Goal: Information Seeking & Learning: Learn about a topic

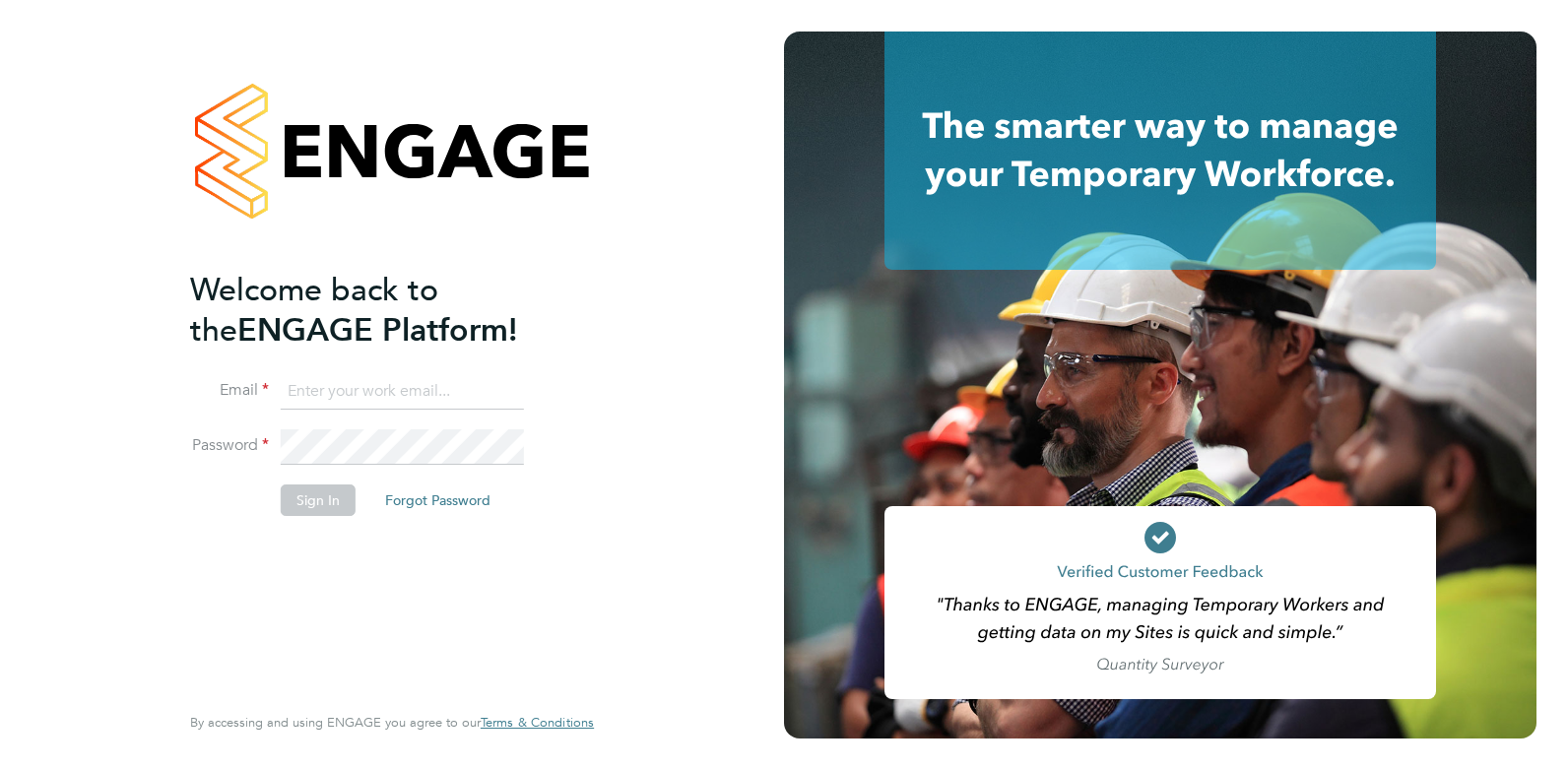
click at [407, 382] on input at bounding box center [402, 392] width 243 height 36
type input "tomellis@jjfox.com"
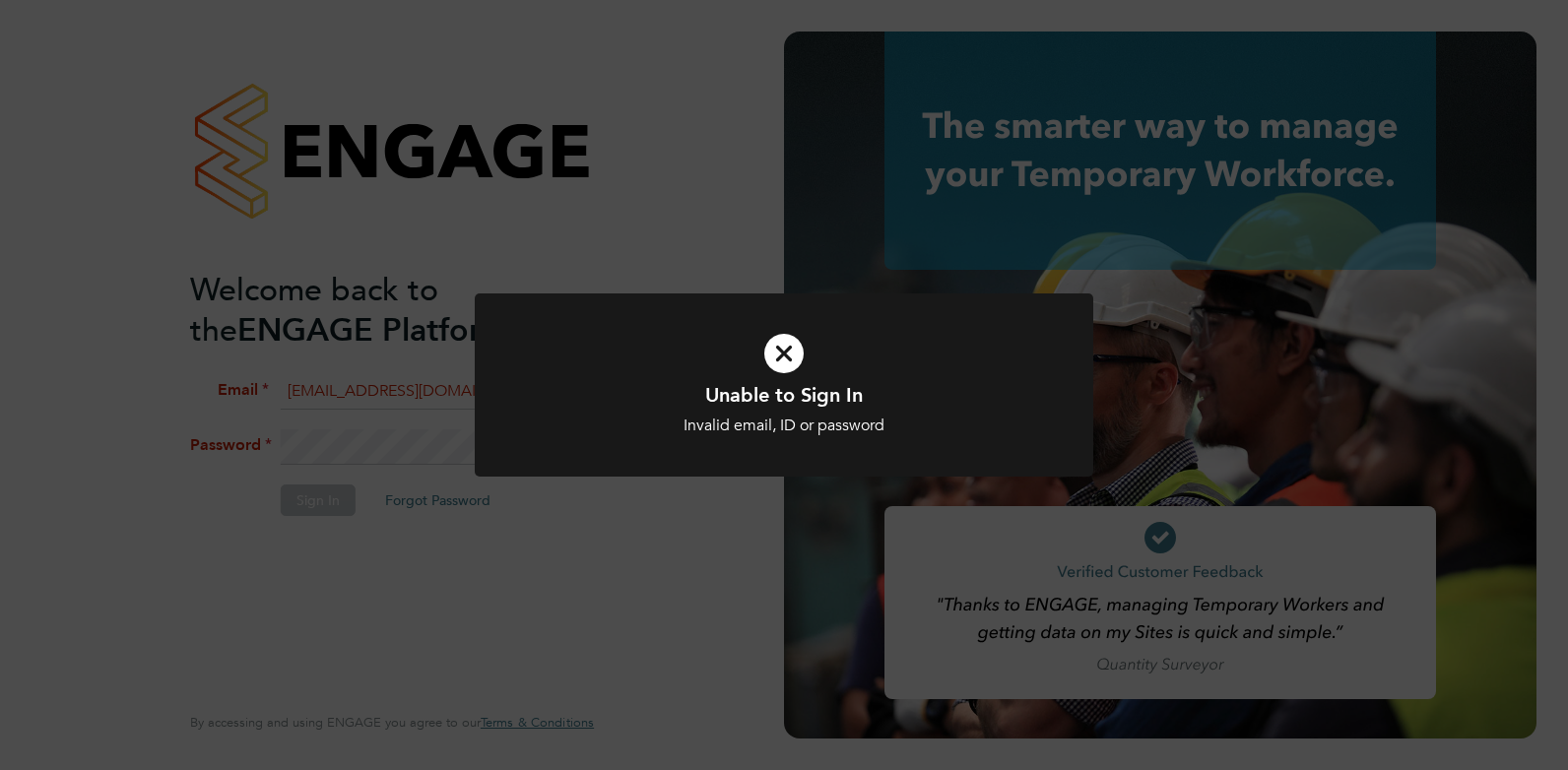
click at [557, 506] on div "Unable to Sign In Invalid email, ID or password Cancel Okay" at bounding box center [784, 385] width 1568 height 770
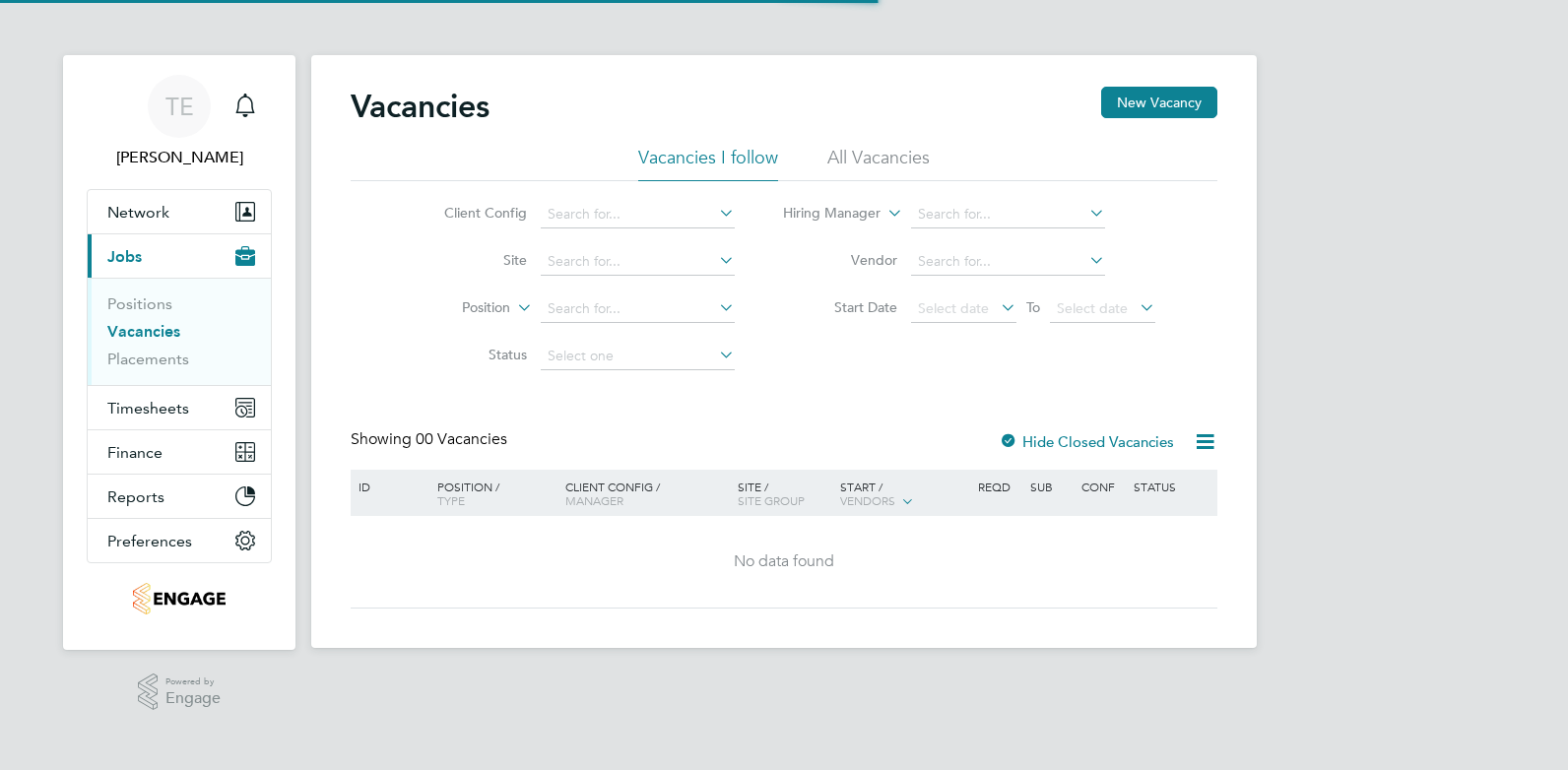
click at [868, 146] on li "All Vacancies" at bounding box center [879, 164] width 103 height 36
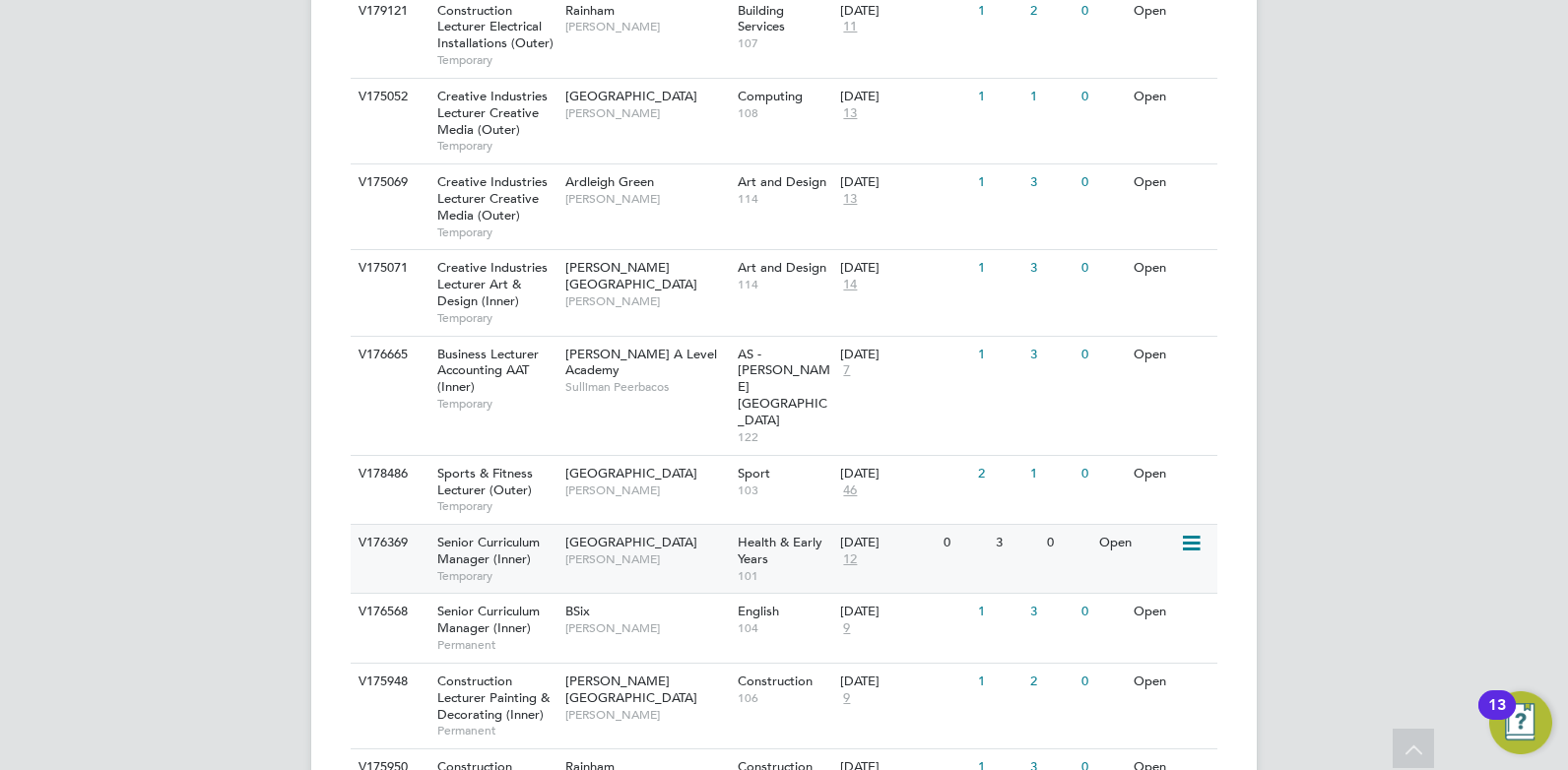
scroll to position [1382, 0]
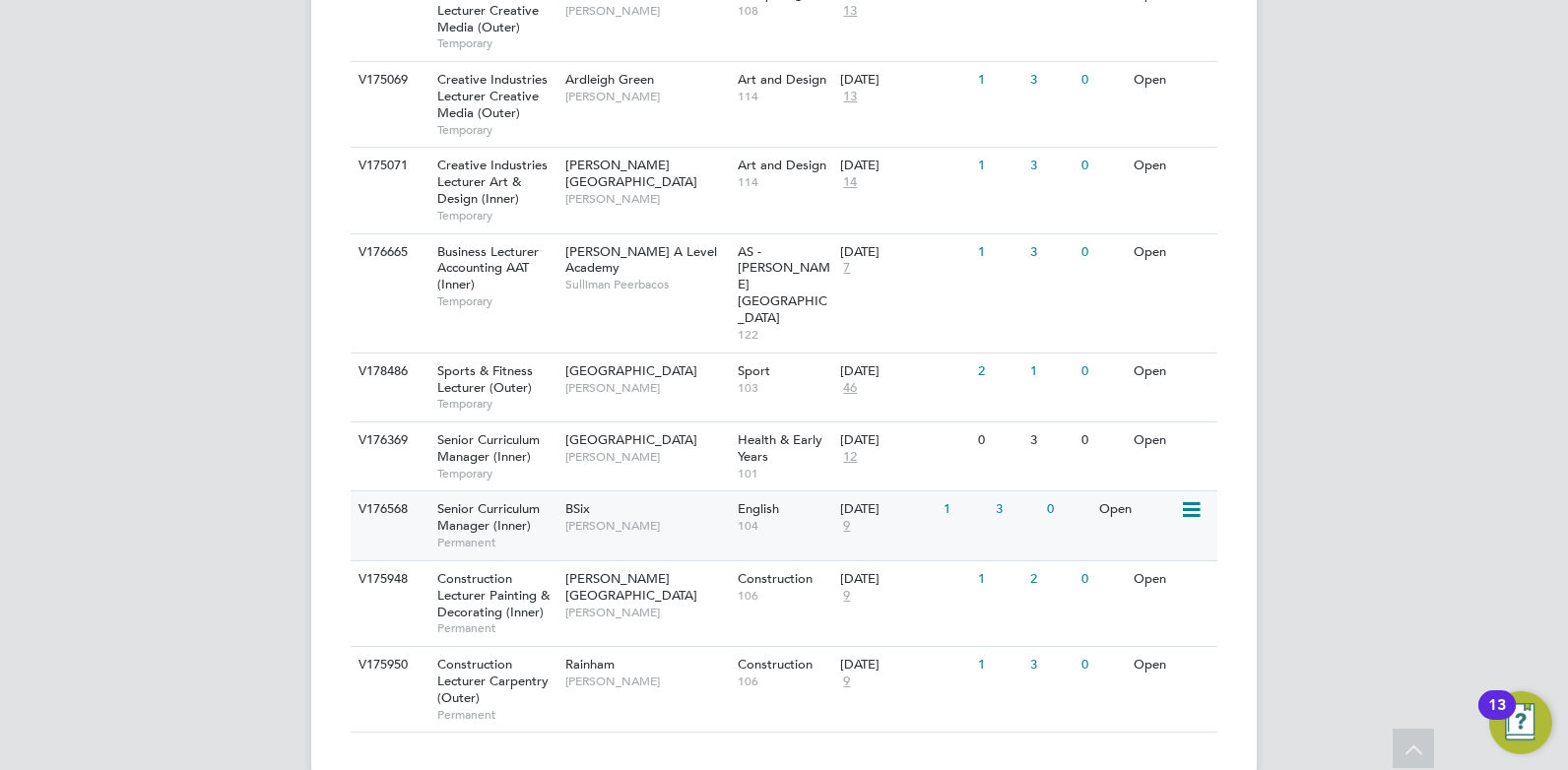
click at [699, 518] on span "[PERSON_NAME]" at bounding box center [646, 526] width 163 height 16
drag, startPoint x: 1258, startPoint y: 621, endPoint x: 1265, endPoint y: 590, distance: 31.8
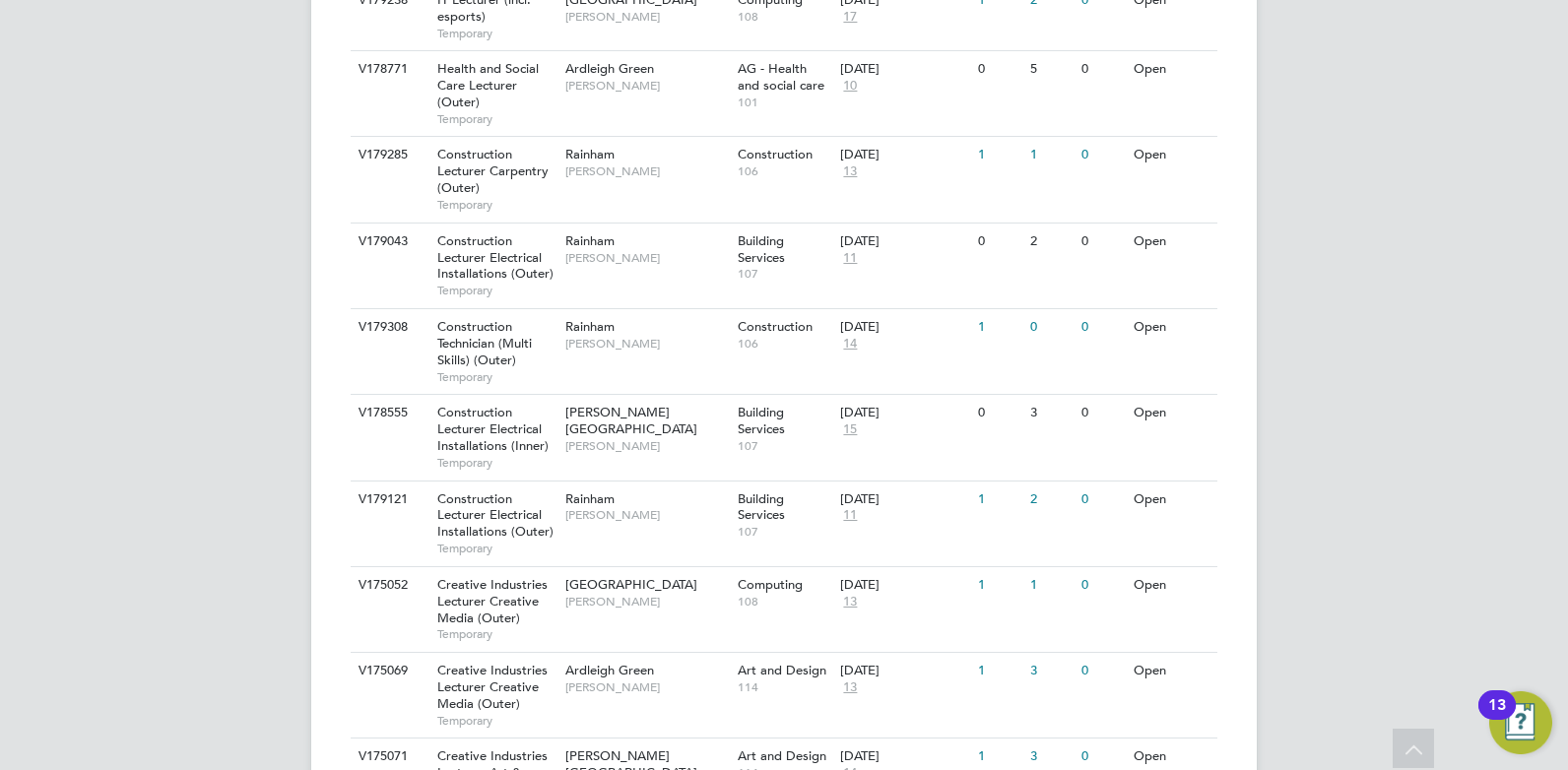
scroll to position [200, 0]
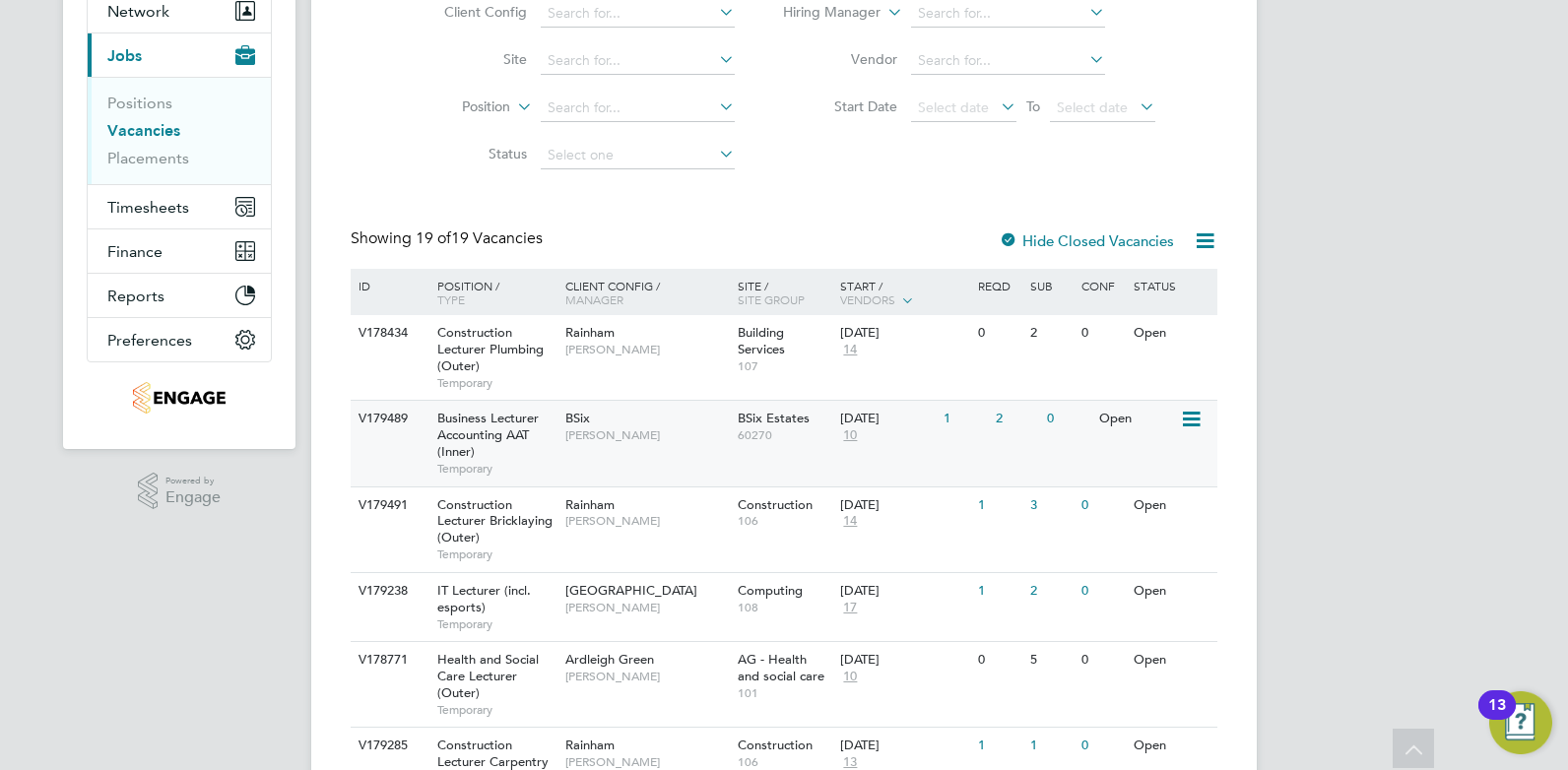
click at [590, 450] on div "BSix [PERSON_NAME]" at bounding box center [646, 426] width 173 height 51
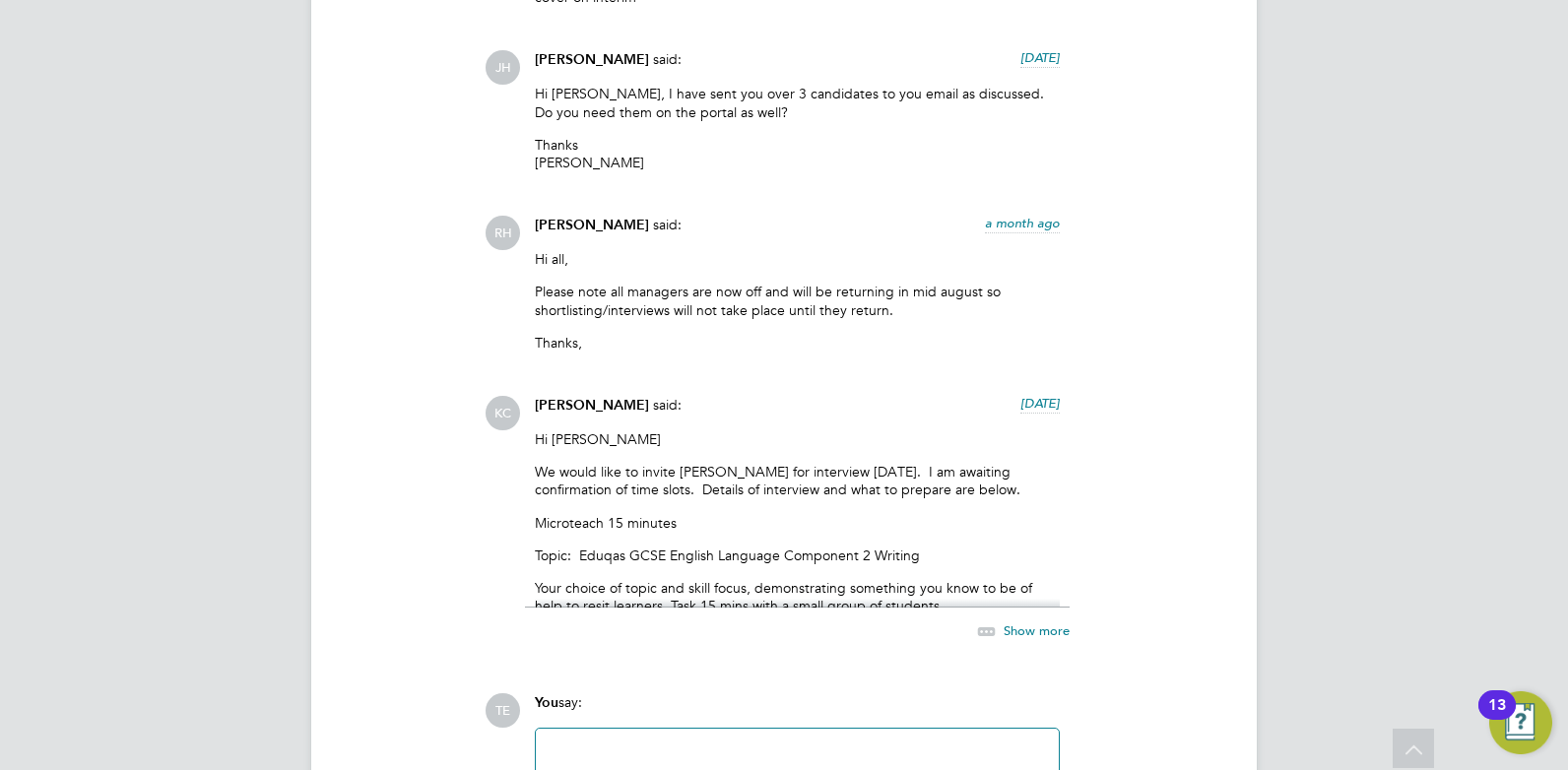
scroll to position [3249, 0]
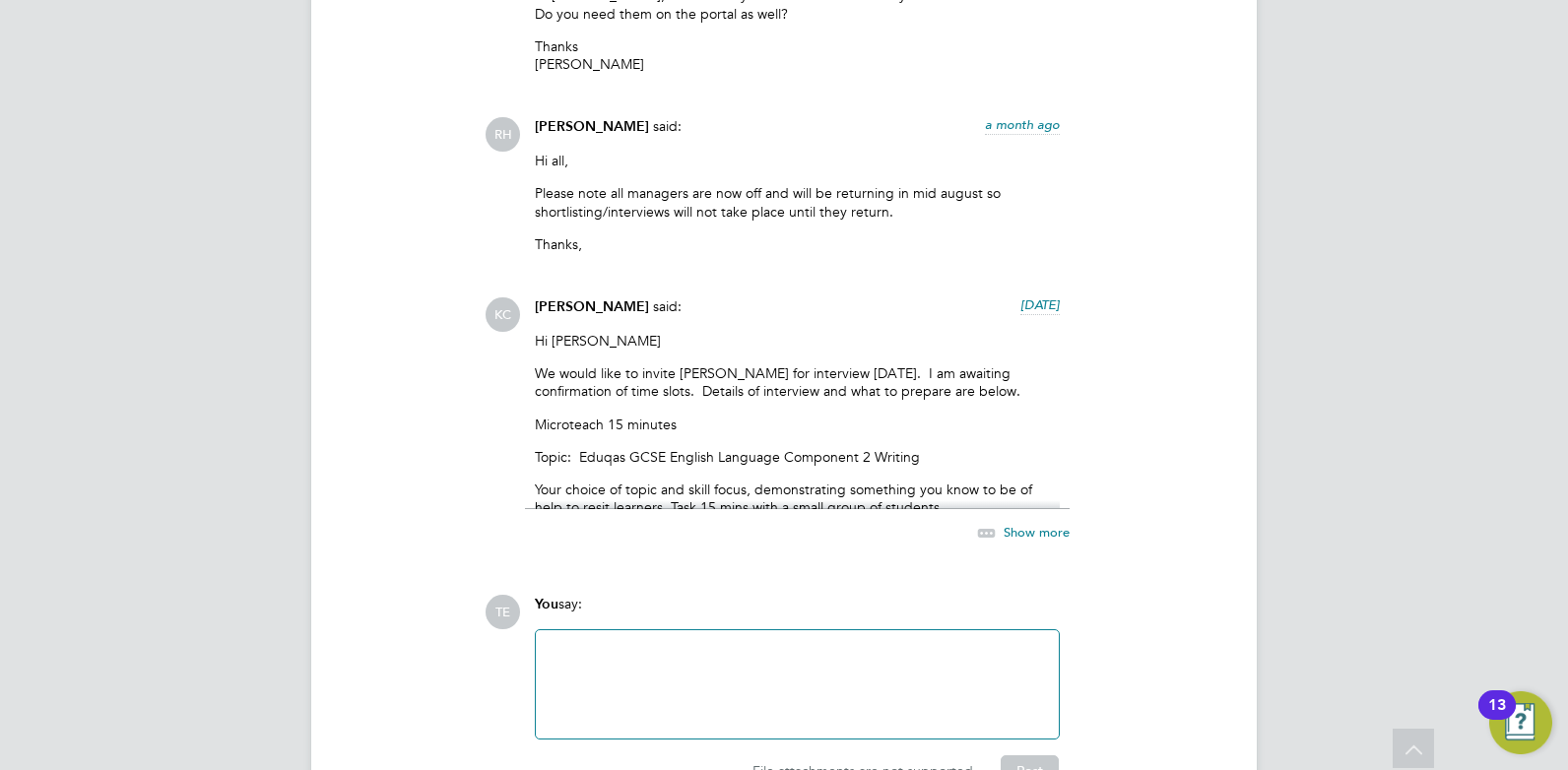
click at [1018, 524] on span "Show more" at bounding box center [1036, 532] width 66 height 17
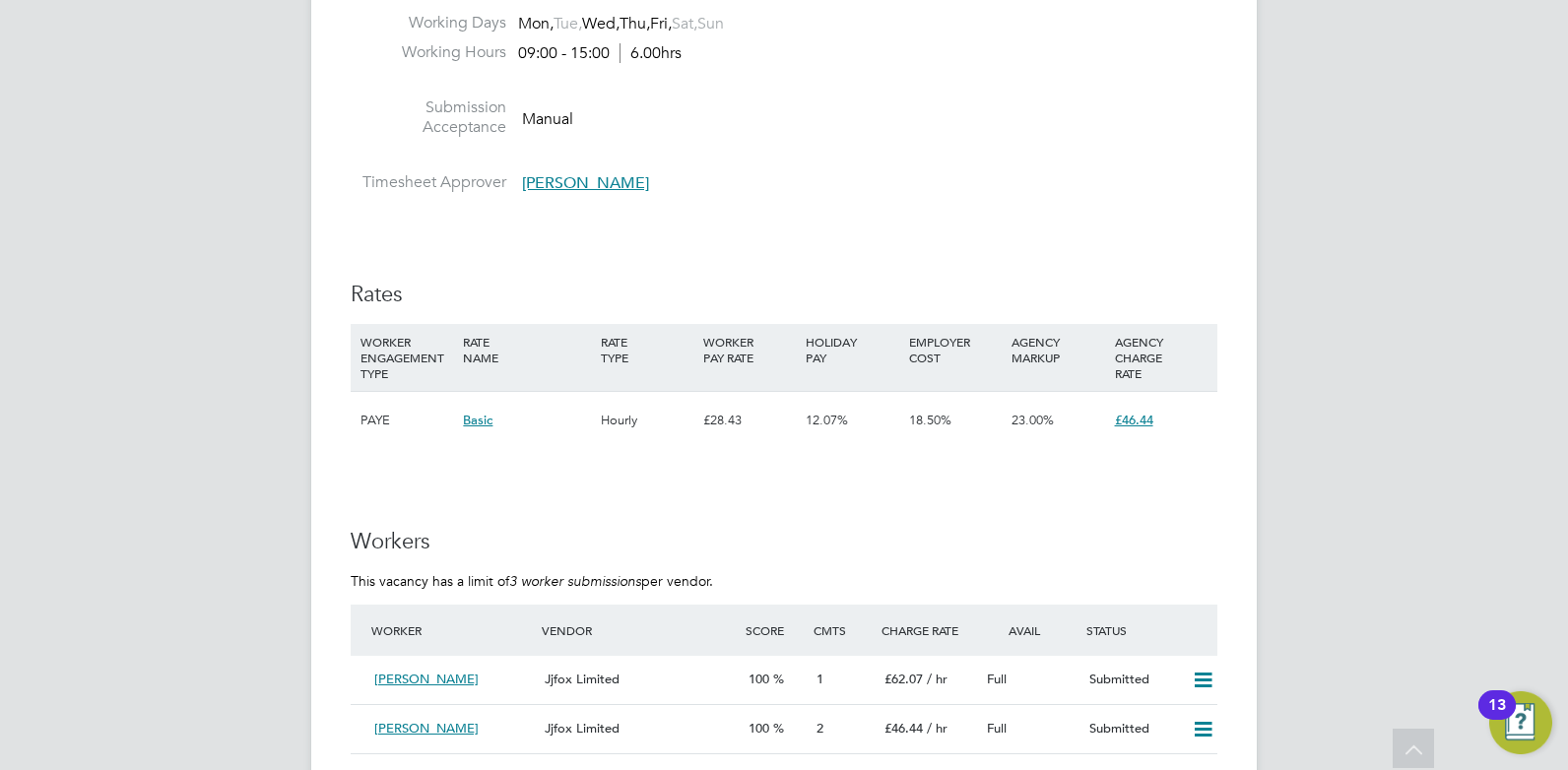
scroll to position [3051, 0]
